Goal: Find specific page/section: Find specific page/section

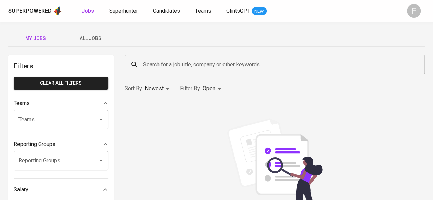
click at [138, 7] on link "Superhunter" at bounding box center [124, 11] width 30 height 9
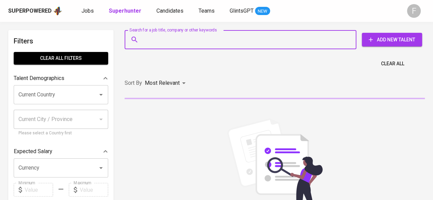
click at [193, 36] on input "Search for a job title, company or other keywords" at bounding box center [243, 39] width 202 height 13
paste input "Anggit Julisthania"
type input "Anggit Julisthania"
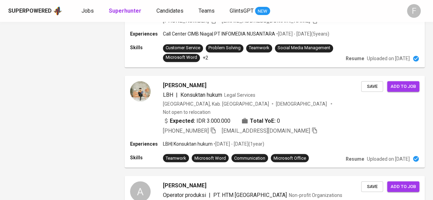
scroll to position [754, 0]
